Goal: Task Accomplishment & Management: Complete application form

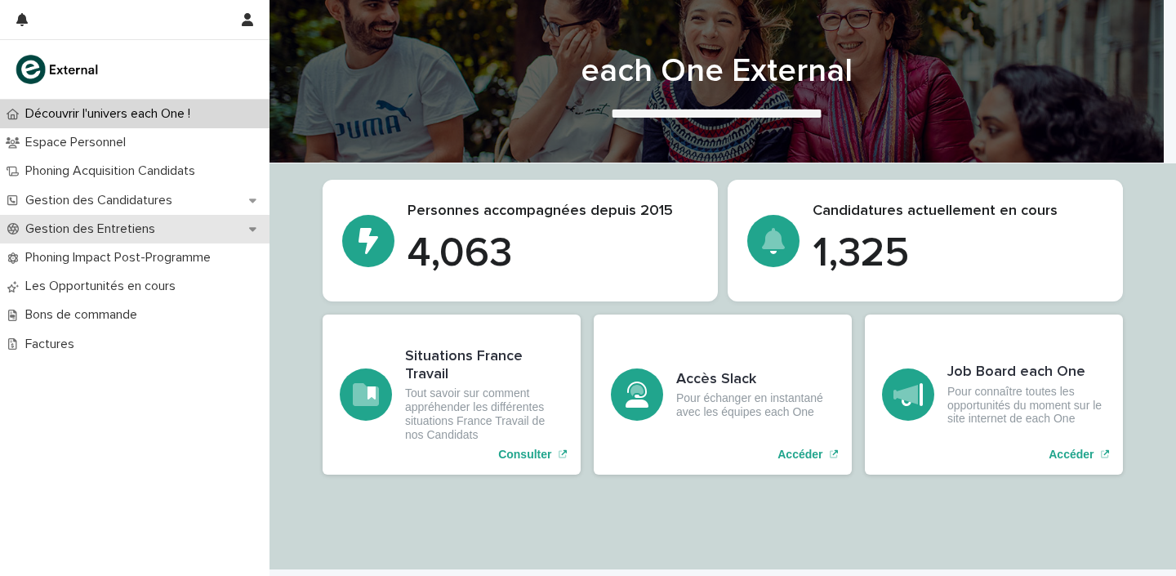
click at [103, 221] on p "Gestion des Entretiens" at bounding box center [94, 229] width 150 height 16
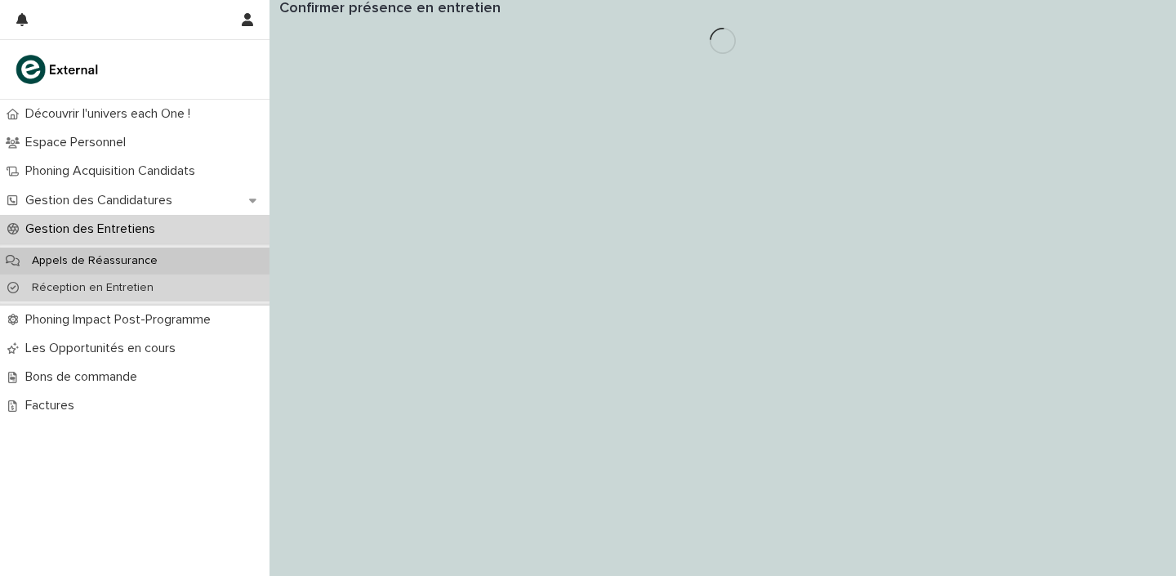
click at [127, 284] on p "Réception en Entretien" at bounding box center [93, 288] width 148 height 14
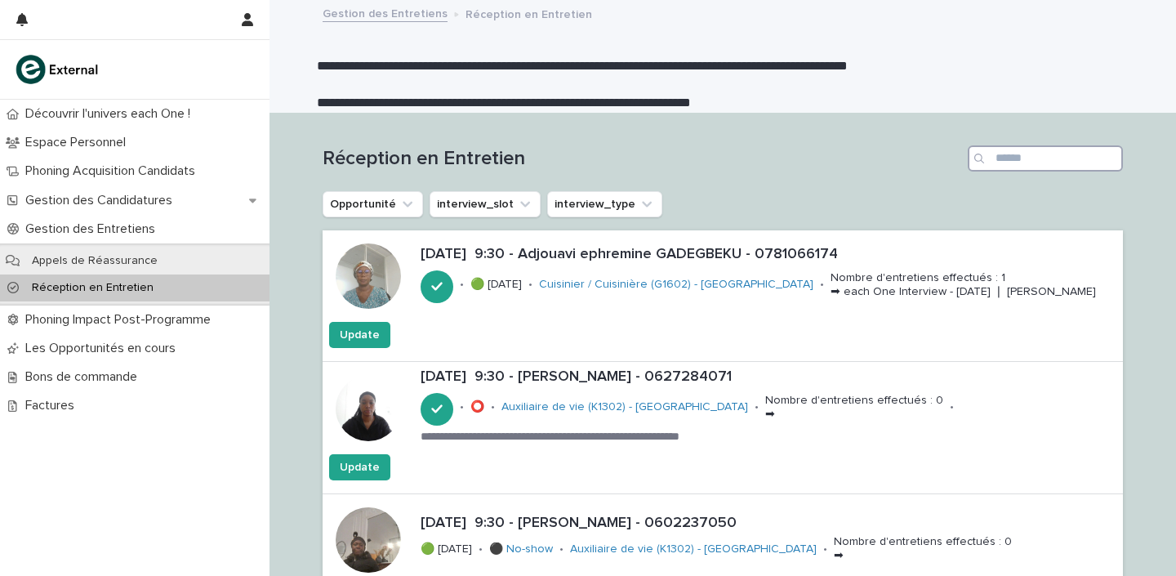
click at [1056, 165] on input "Search" at bounding box center [1045, 158] width 155 height 26
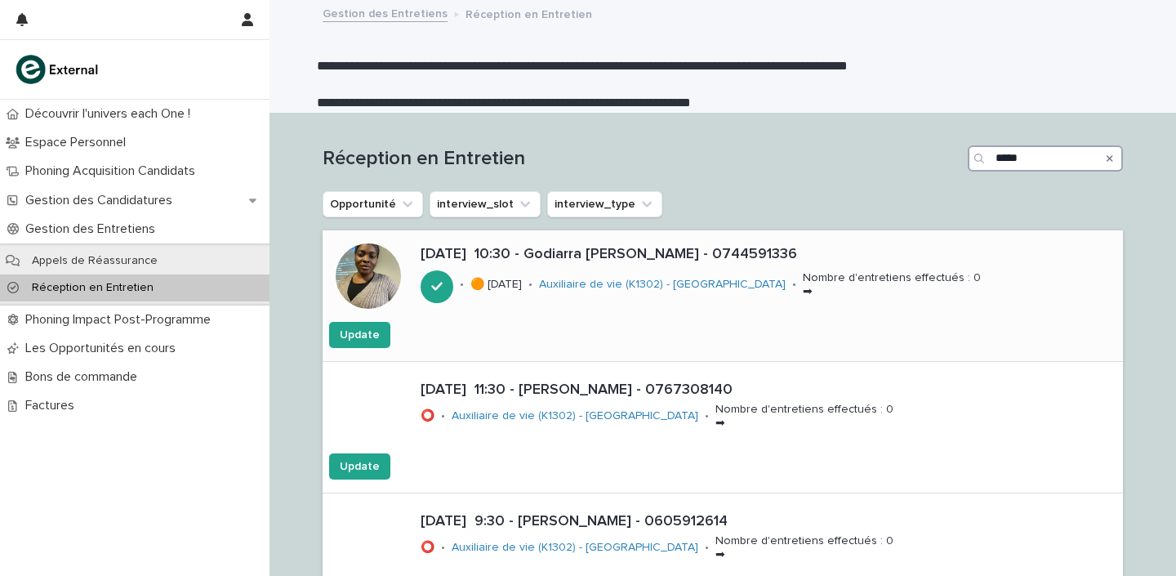
type input "*****"
click at [627, 252] on p "[DATE] 10:30 - Godiarra [PERSON_NAME] - 0744591336" at bounding box center [769, 255] width 696 height 18
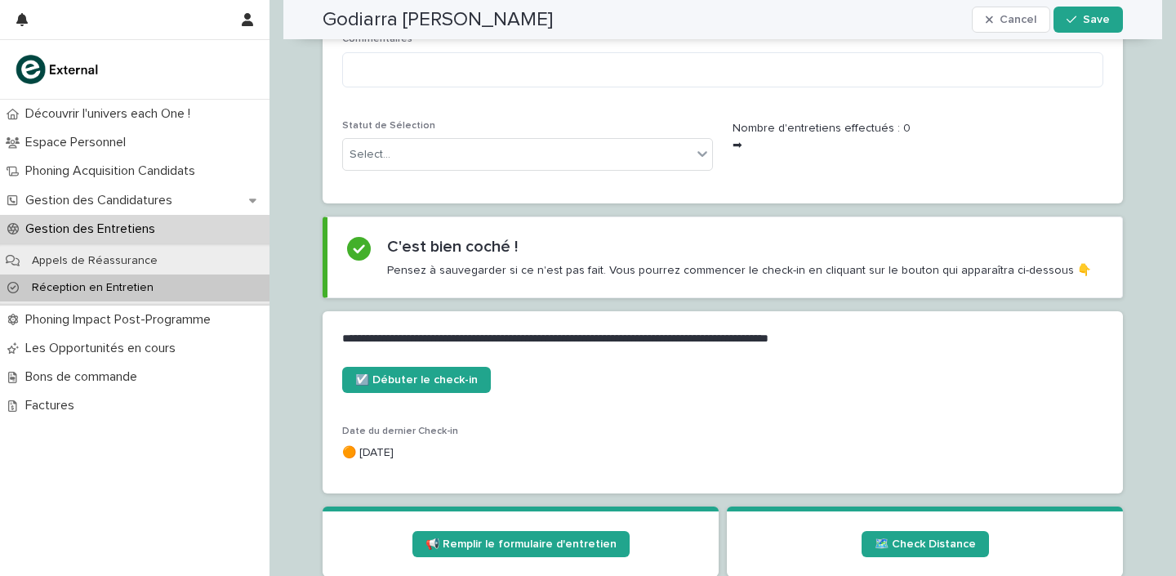
scroll to position [640, 0]
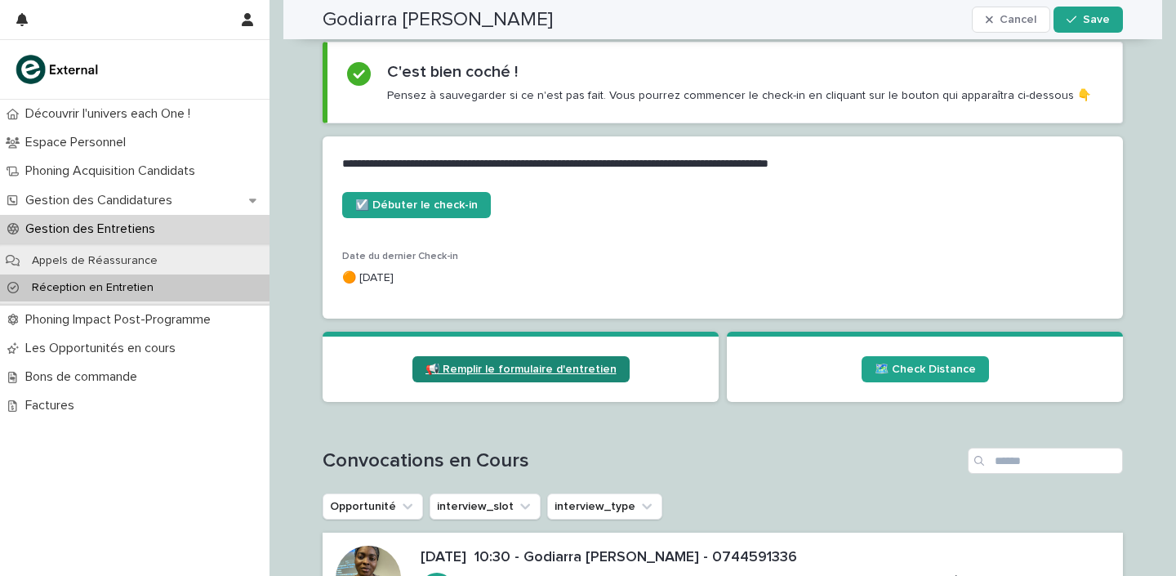
click at [525, 364] on span "📢 Remplir le formulaire d'entretien" at bounding box center [521, 369] width 191 height 11
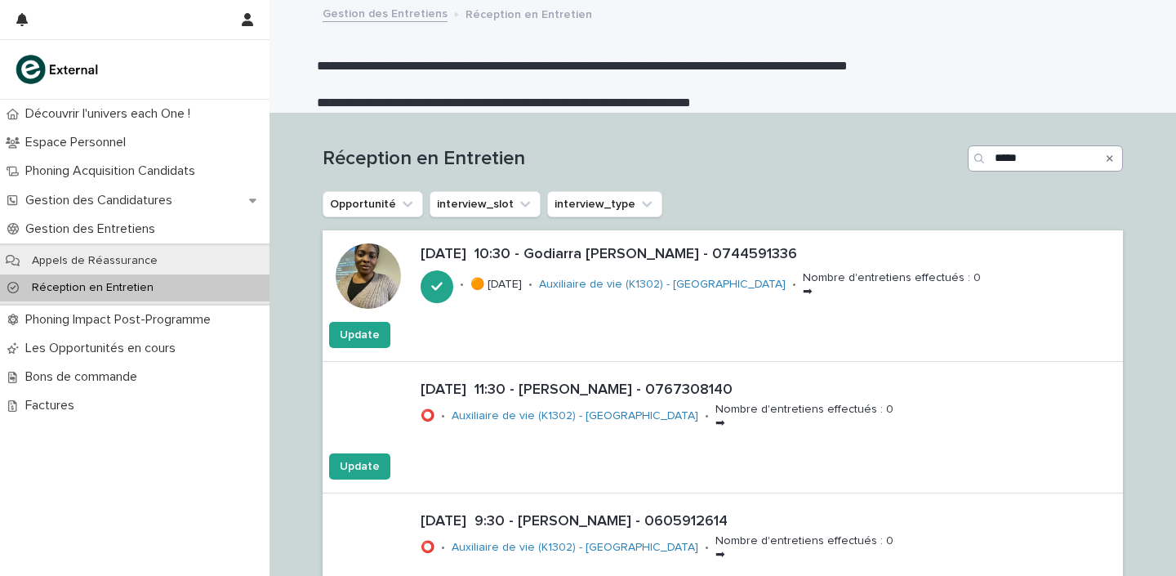
drag, startPoint x: 1106, startPoint y: 161, endPoint x: 989, endPoint y: 150, distance: 117.3
click at [1107, 160] on icon "Search" at bounding box center [1110, 158] width 7 height 7
click at [1000, 160] on input "Search" at bounding box center [1045, 158] width 155 height 26
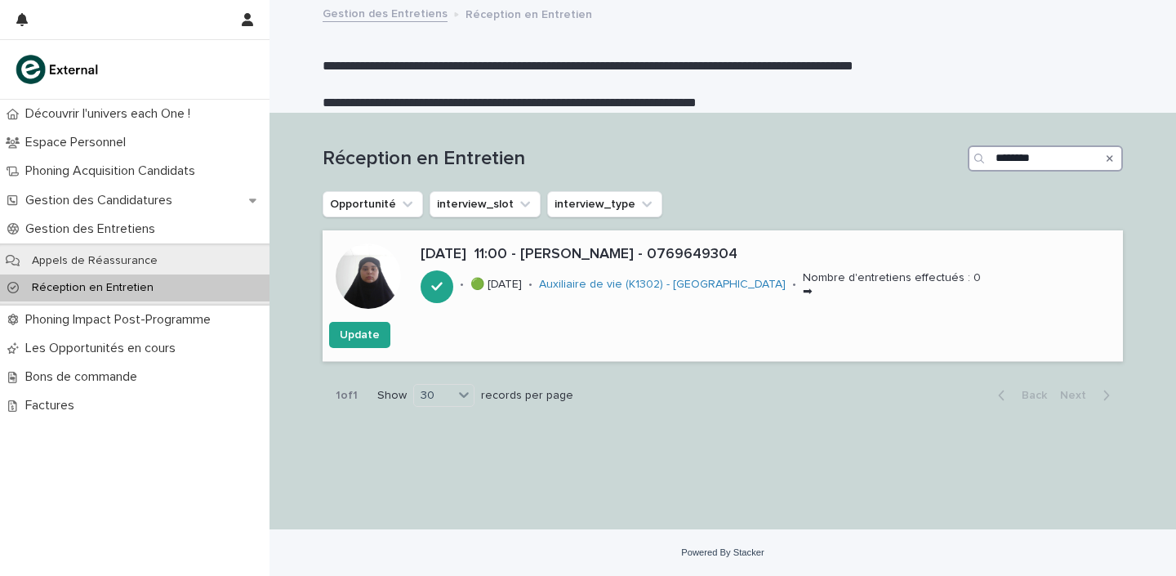
type input "********"
click at [625, 255] on p "[DATE] 11:00 - [PERSON_NAME] - 0769649304" at bounding box center [769, 255] width 696 height 18
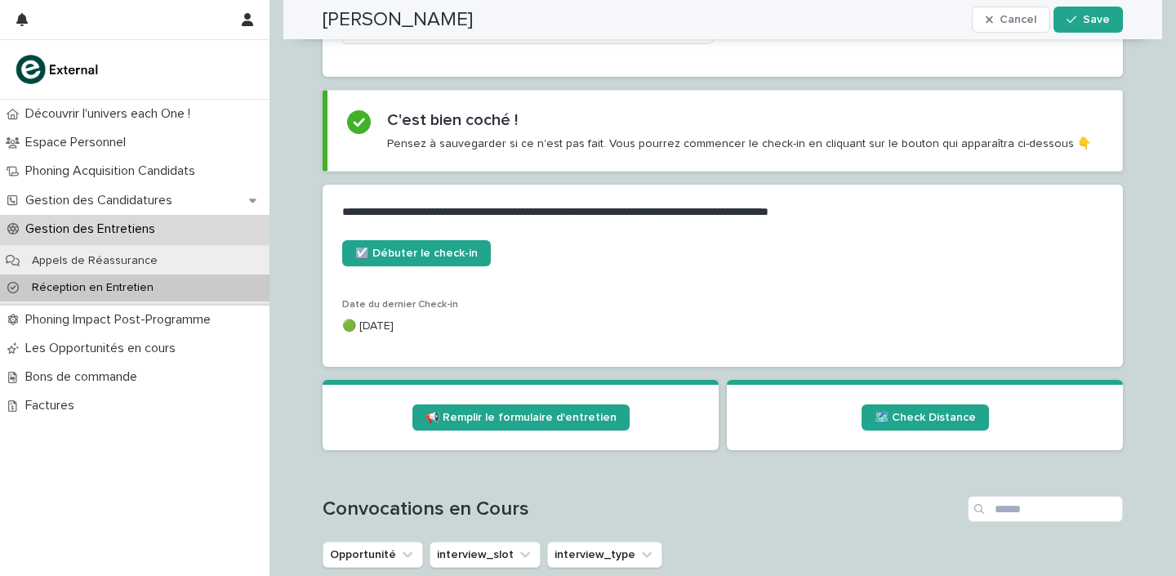
scroll to position [603, 0]
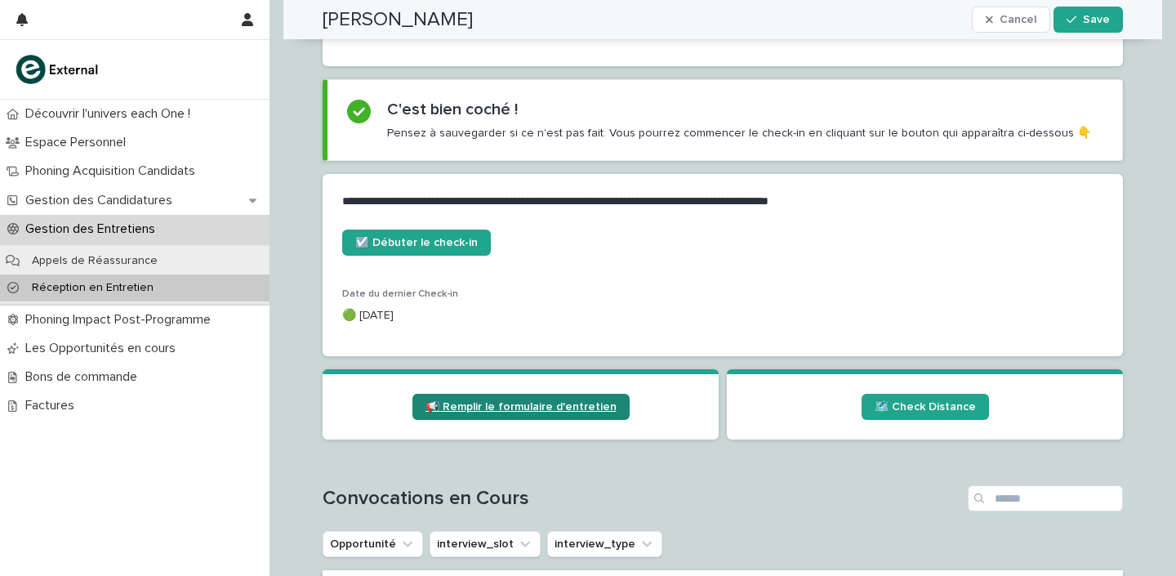
click at [511, 409] on span "📢 Remplir le formulaire d'entretien" at bounding box center [521, 406] width 191 height 11
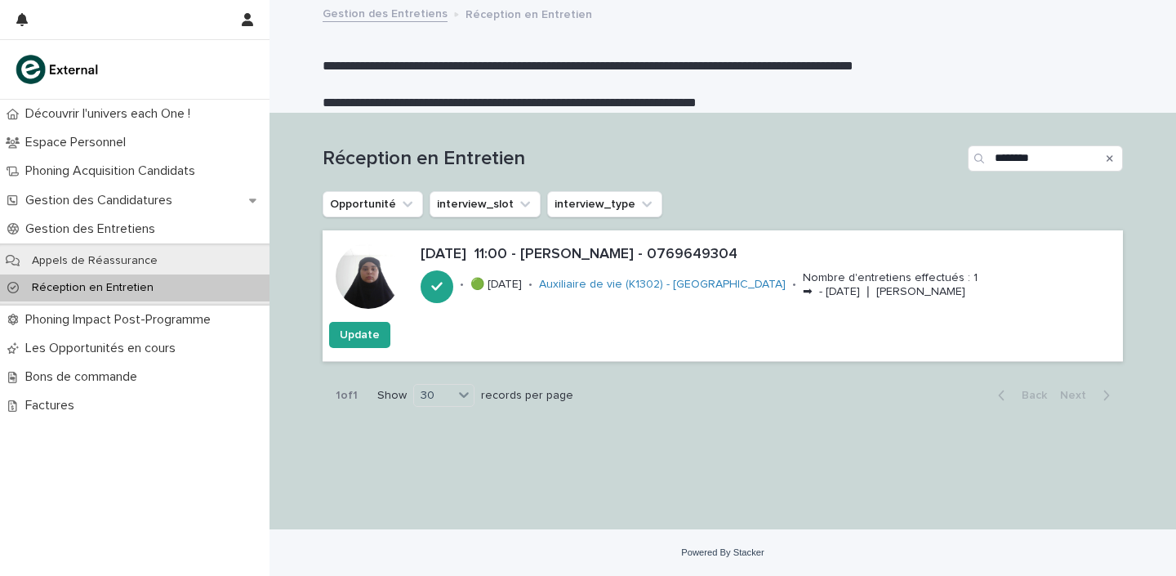
click at [1112, 160] on icon "Search" at bounding box center [1110, 158] width 7 height 7
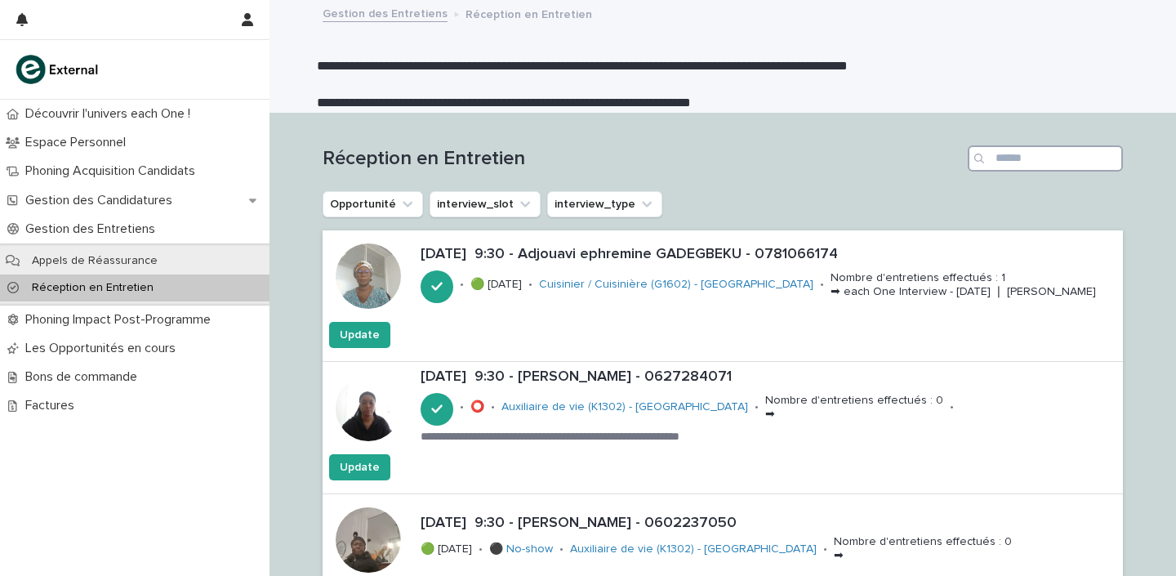
click at [1057, 162] on input "Search" at bounding box center [1045, 158] width 155 height 26
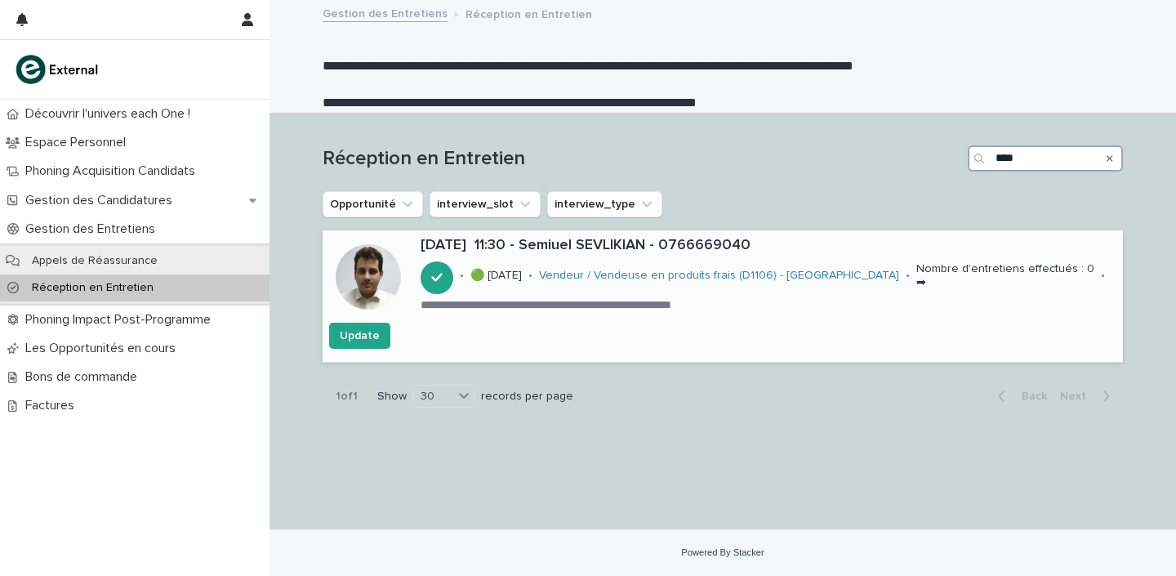
type input "****"
click at [579, 243] on p "[DATE] 11:30 - Semiuel SEVLIKIAN - 0766669040" at bounding box center [769, 246] width 696 height 18
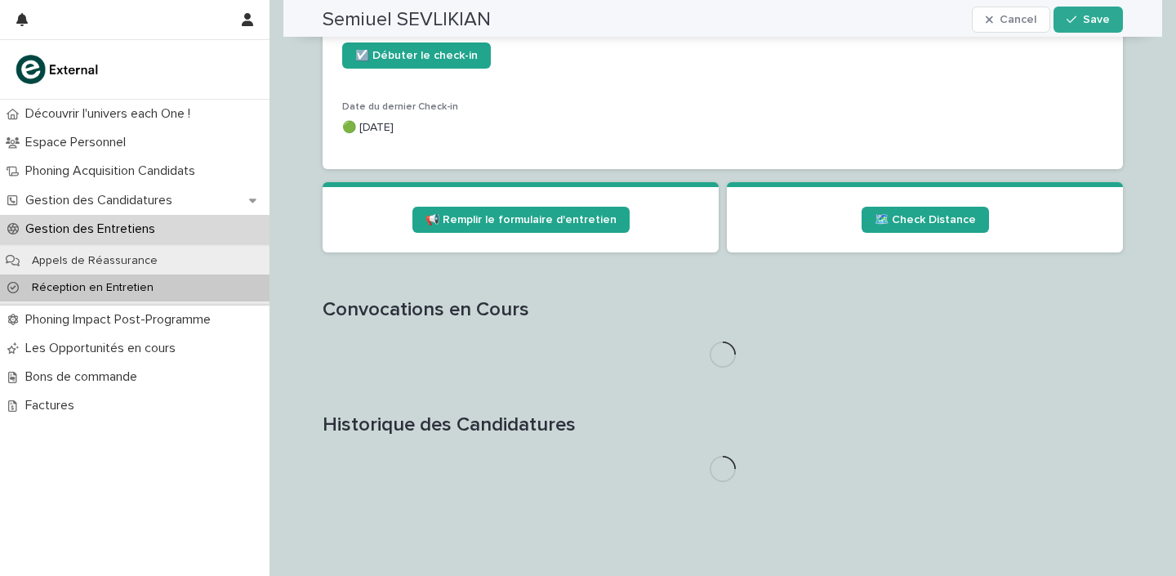
scroll to position [690, 0]
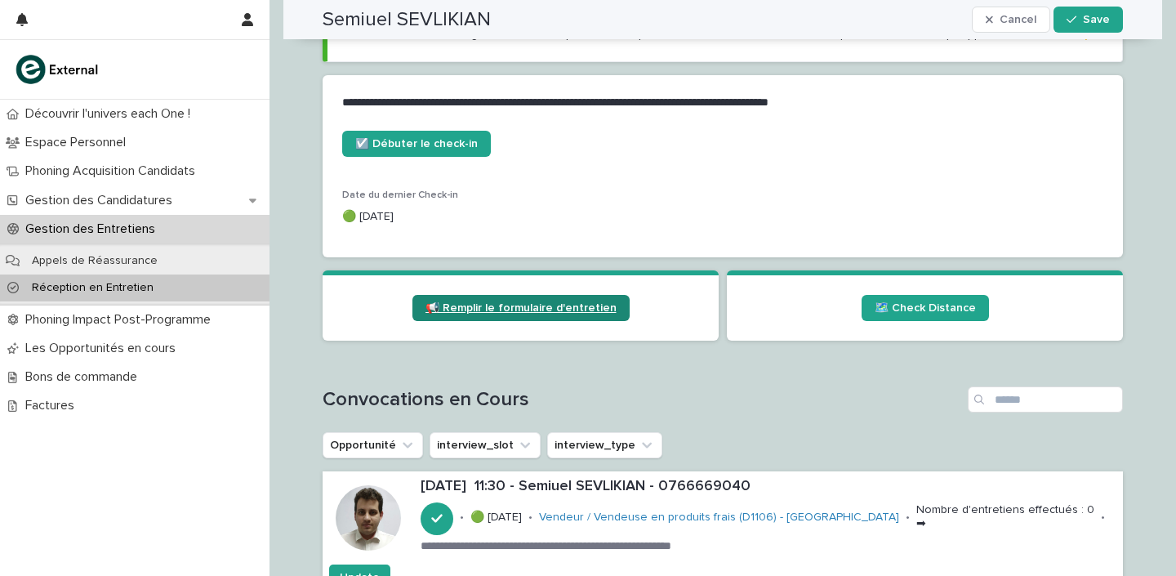
click at [502, 305] on span "📢 Remplir le formulaire d'entretien" at bounding box center [521, 307] width 191 height 11
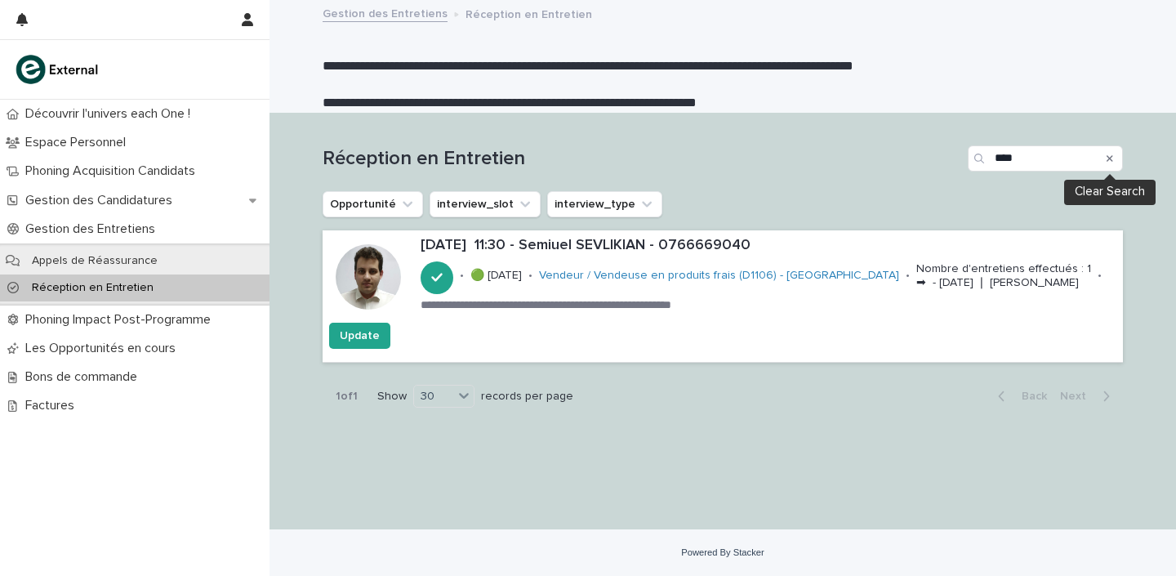
click at [1108, 158] on icon "Search" at bounding box center [1110, 159] width 7 height 10
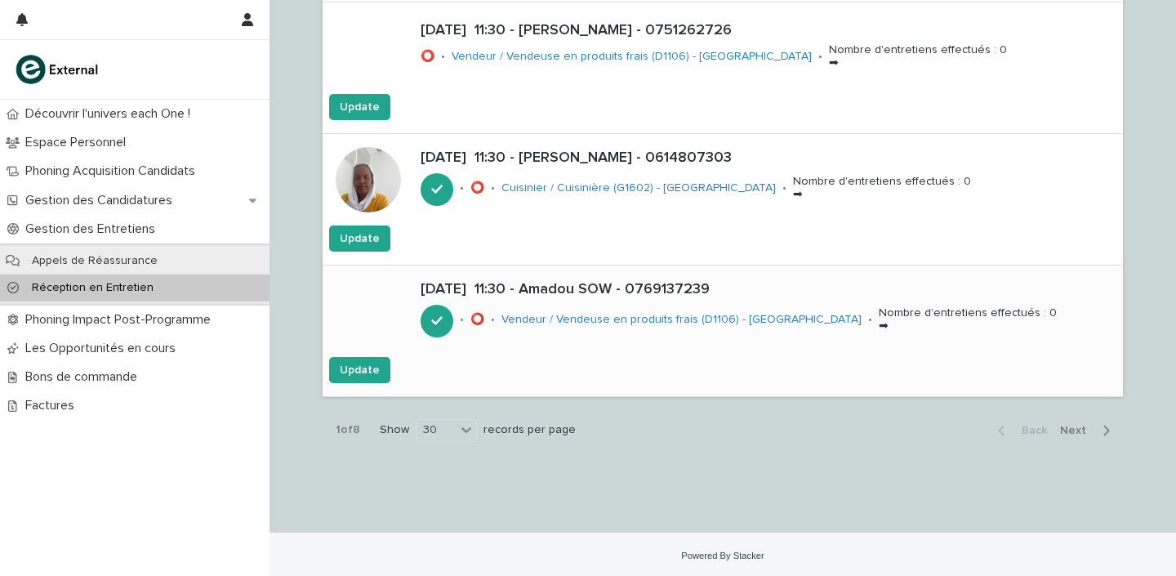
scroll to position [3854, 0]
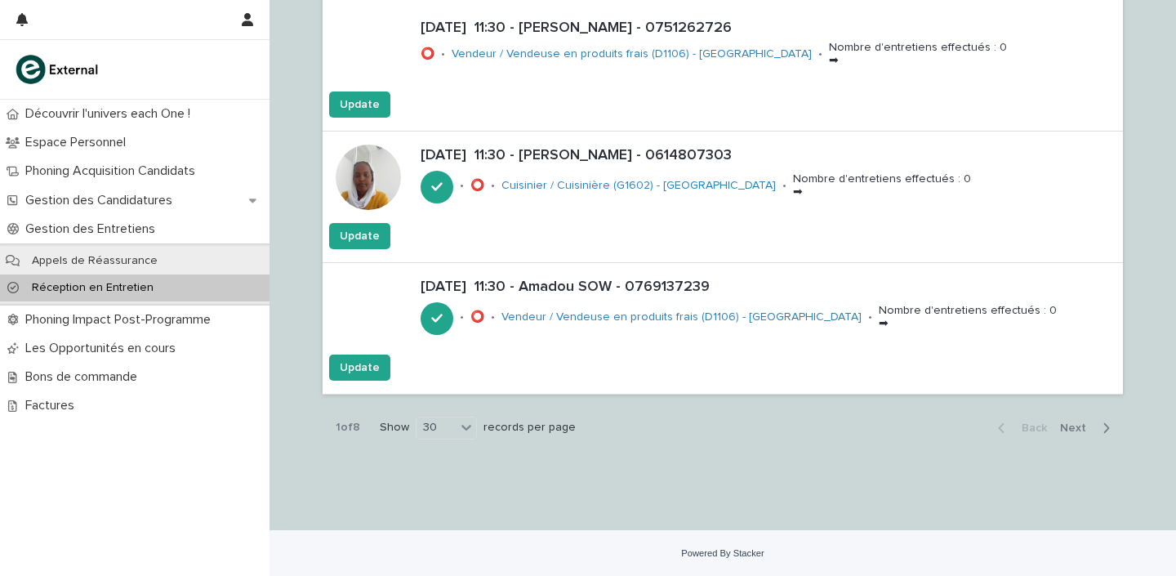
drag, startPoint x: 1066, startPoint y: 423, endPoint x: 1050, endPoint y: 413, distance: 19.1
click at [1065, 424] on span "Next" at bounding box center [1078, 427] width 36 height 11
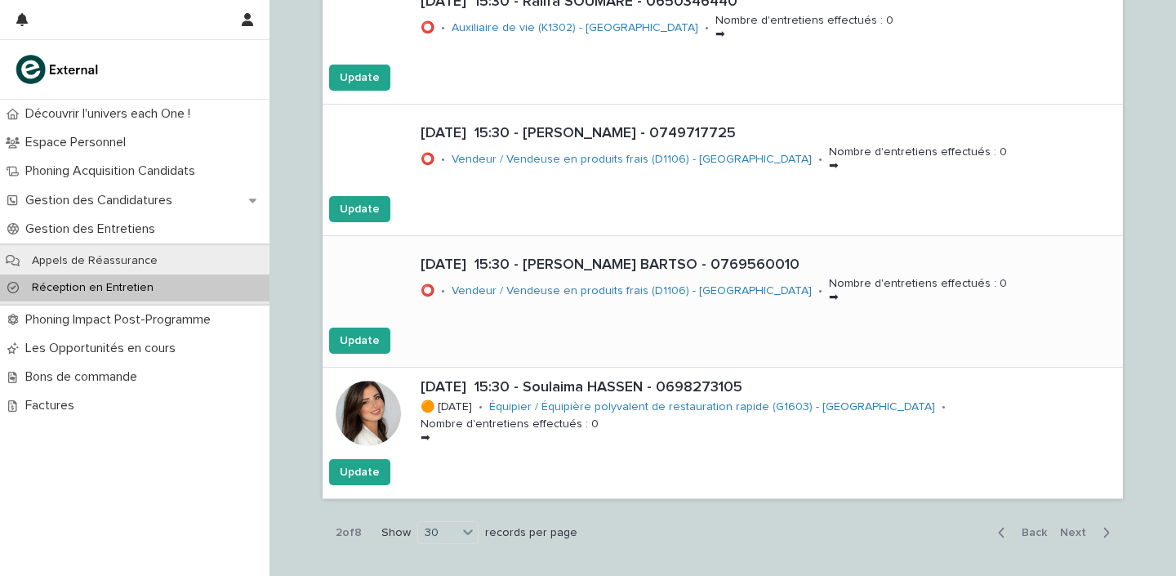
scroll to position [3784, 0]
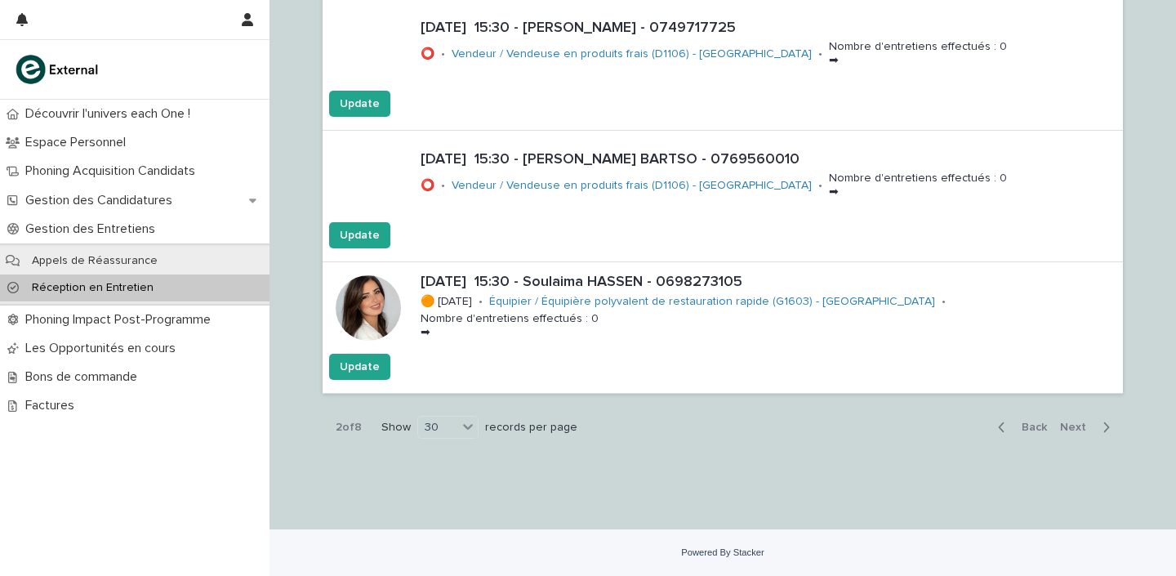
click at [1037, 428] on span "Back" at bounding box center [1029, 427] width 35 height 11
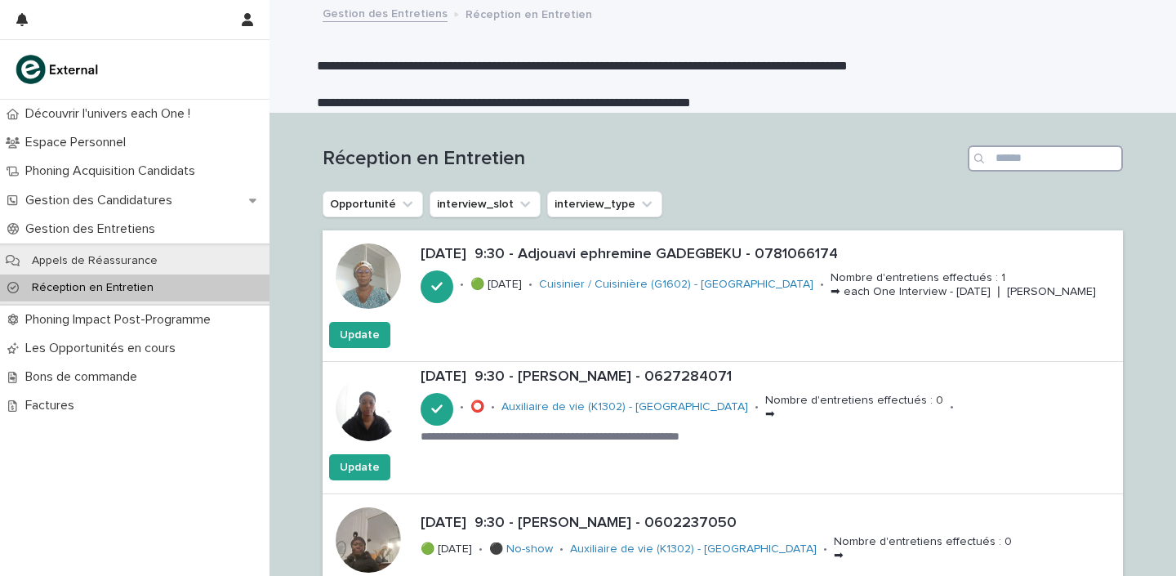
click at [1020, 163] on input "Search" at bounding box center [1045, 158] width 155 height 26
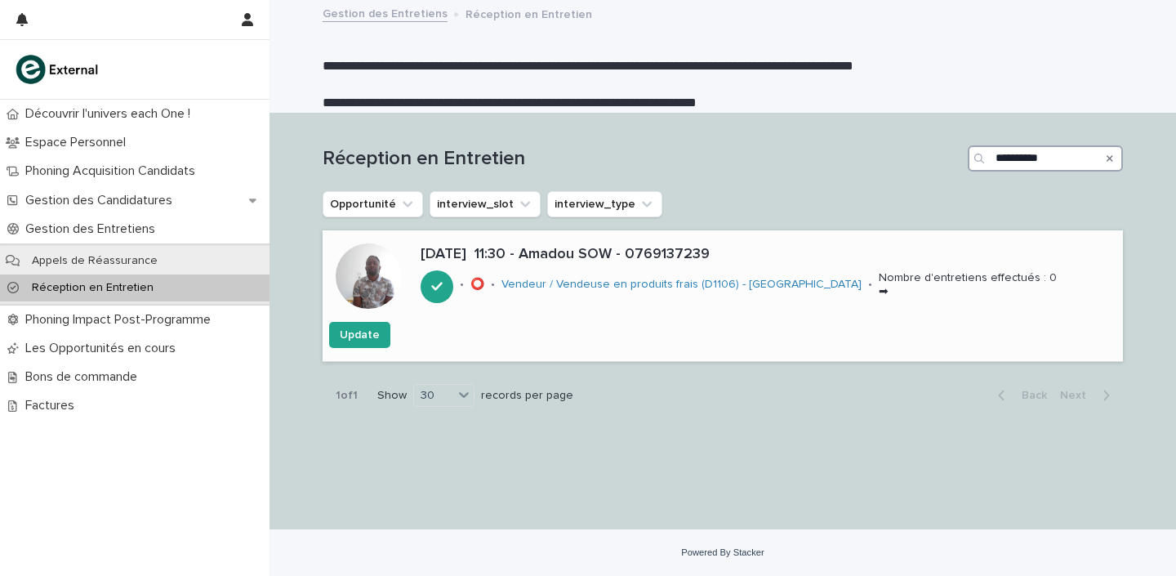
type input "**********"
click at [629, 255] on p "[DATE] 11:30 - Amadou SOW - 0769137239" at bounding box center [769, 255] width 696 height 18
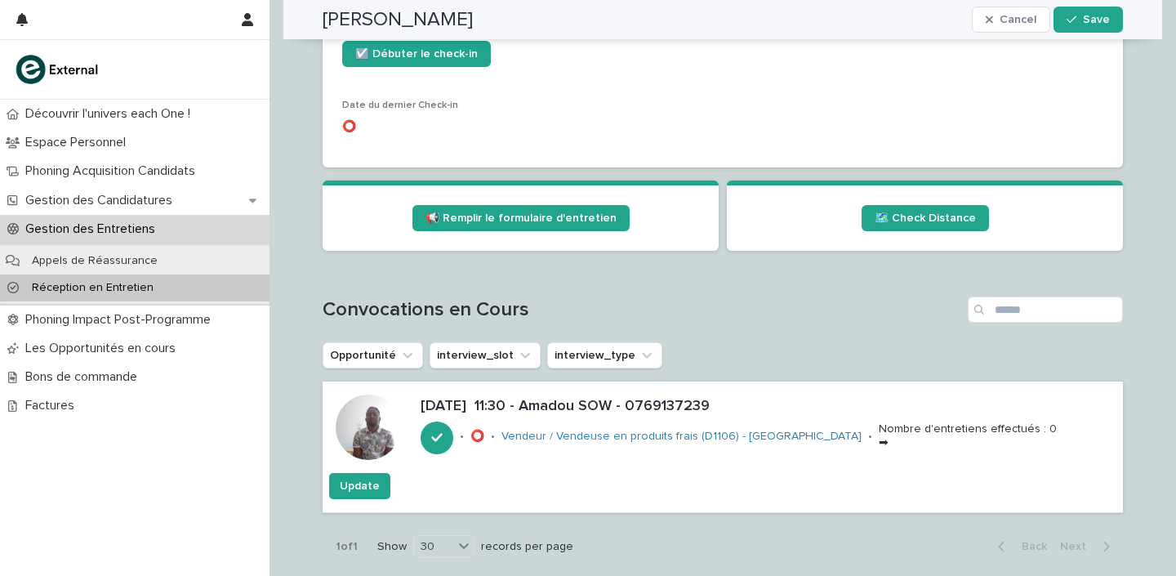
scroll to position [593, 0]
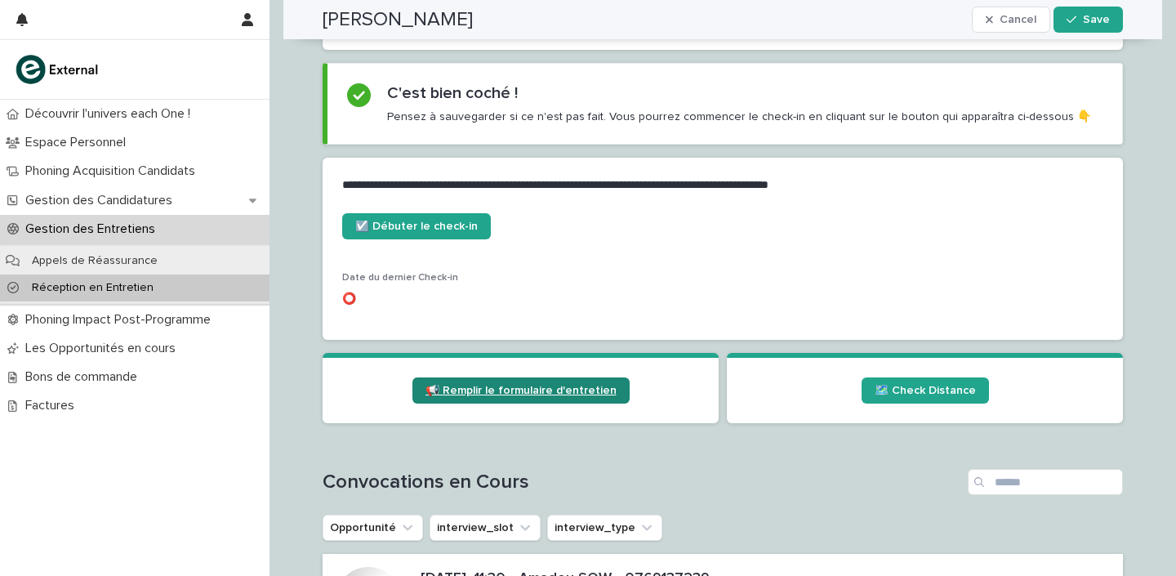
click at [478, 391] on span "📢 Remplir le formulaire d'entretien" at bounding box center [521, 390] width 191 height 11
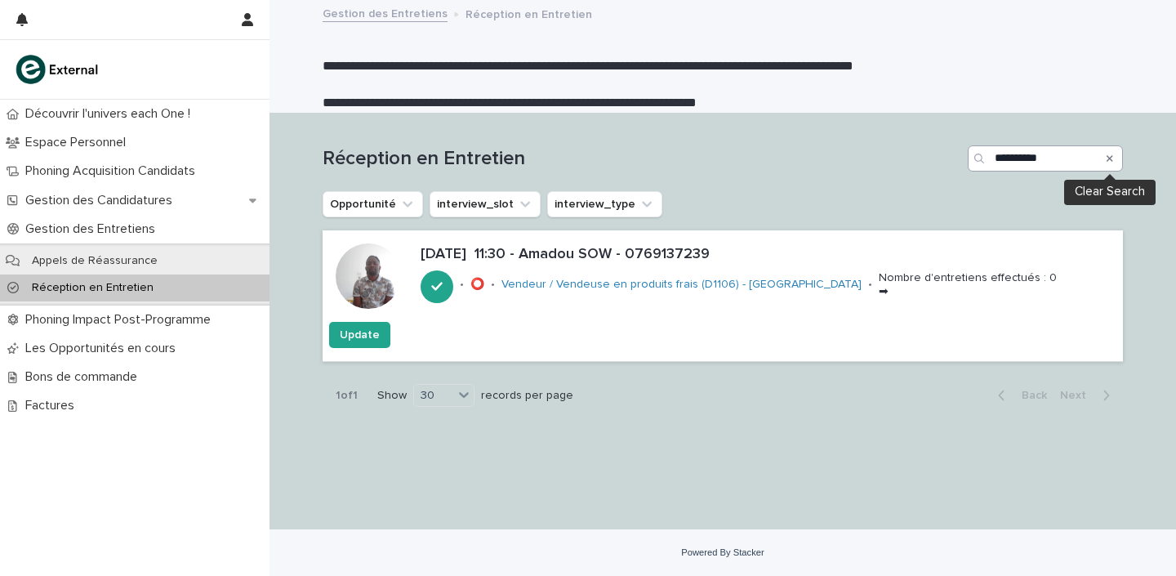
click at [1109, 161] on icon "Search" at bounding box center [1110, 159] width 7 height 10
